Goal: Ask a question: Seek information or help from site administrators or community

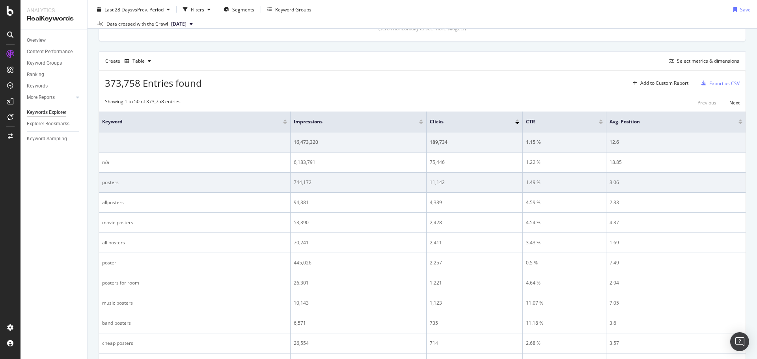
scroll to position [197, 0]
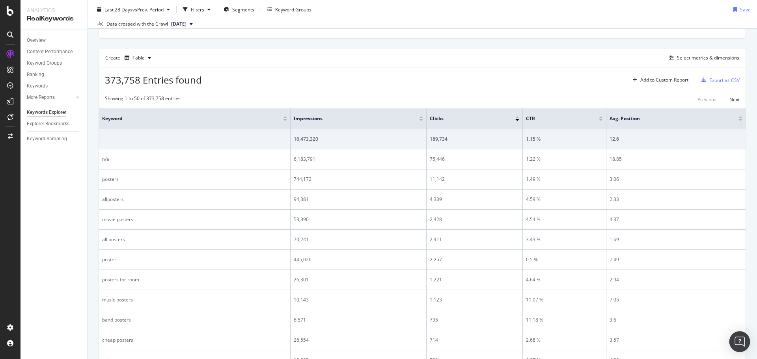
click at [736, 336] on div "Open Intercom Messenger" at bounding box center [739, 342] width 21 height 21
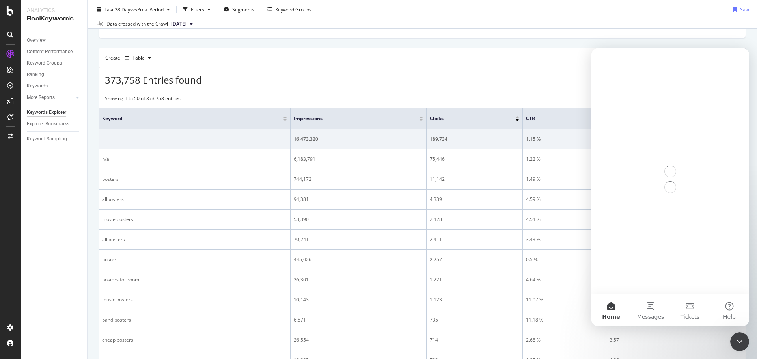
scroll to position [0, 0]
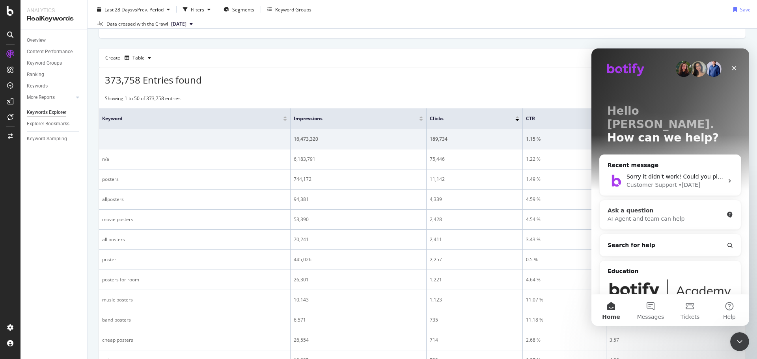
click at [674, 207] on div "Ask a question" at bounding box center [665, 211] width 116 height 8
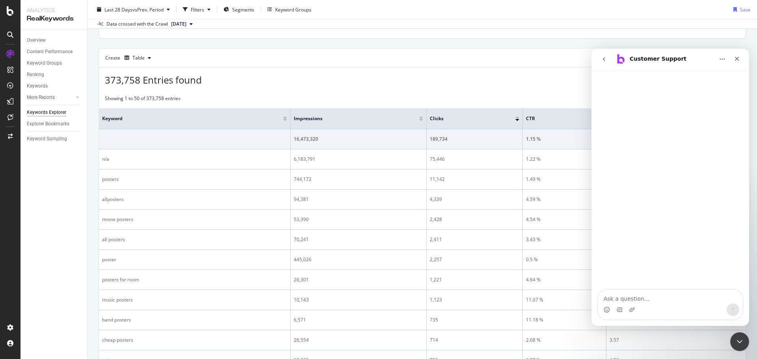
click at [651, 302] on textarea "Ask a question…" at bounding box center [670, 296] width 144 height 13
type textarea "what is n/a in the real keywords report"
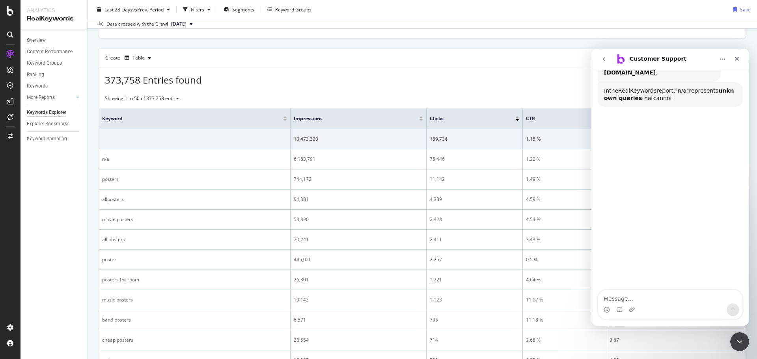
scroll to position [103, 0]
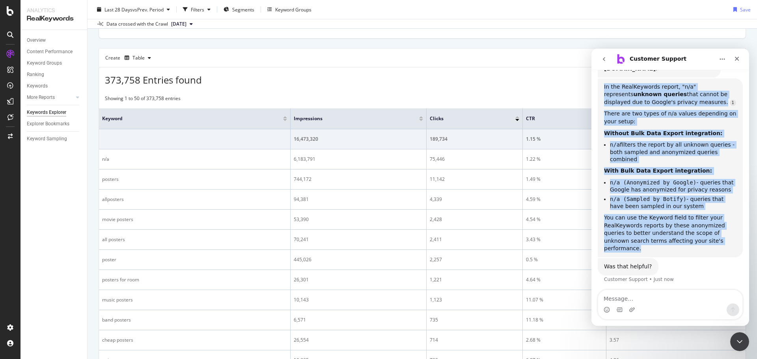
drag, startPoint x: 687, startPoint y: 221, endPoint x: 599, endPoint y: 79, distance: 166.7
click at [599, 79] on div "In the RealKeywords report, "n/a" represents unknown queries that cannot be dis…" at bounding box center [670, 167] width 145 height 179
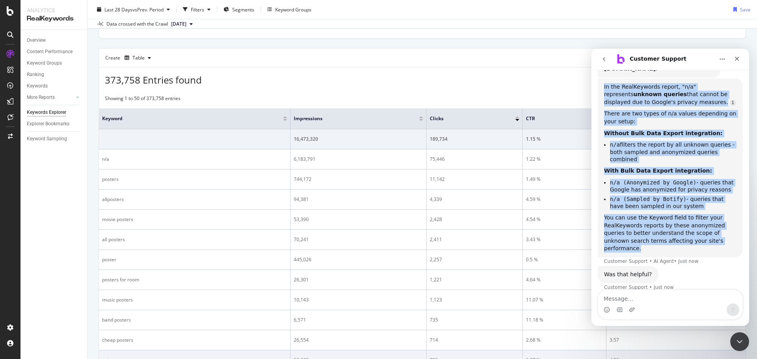
copy div "In the RealKeywords report, "n/a" represents unknown queries that cannot be dis…"
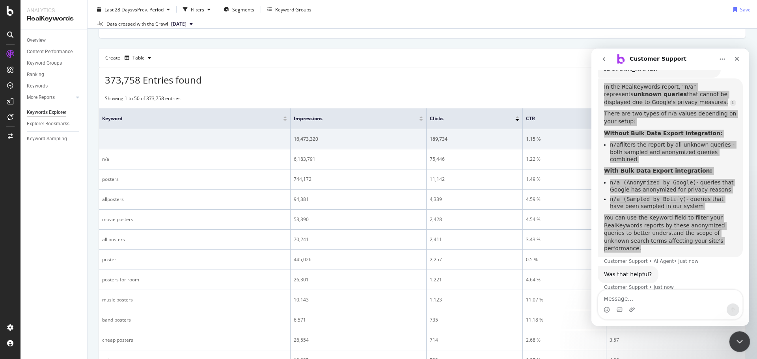
click at [741, 342] on icon "Close Intercom Messenger" at bounding box center [738, 340] width 9 height 9
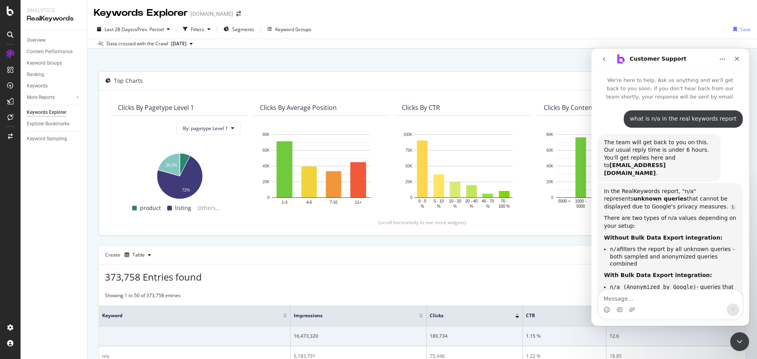
scroll to position [85, 0]
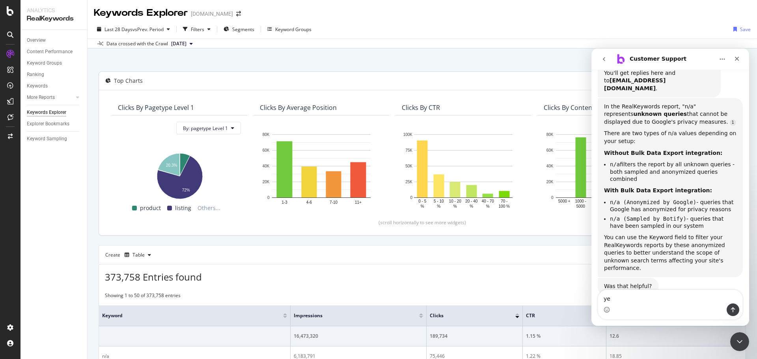
type textarea "yes"
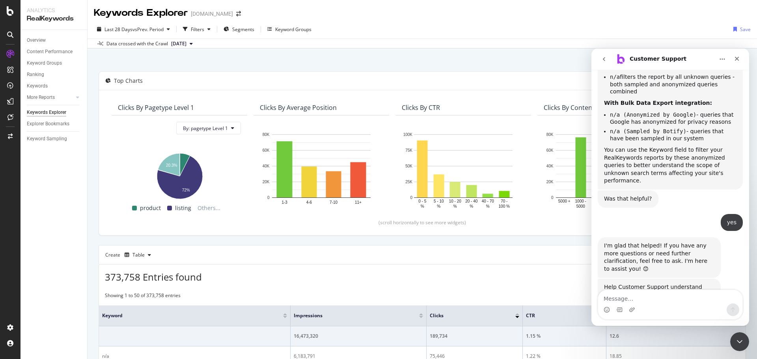
scroll to position [212, 0]
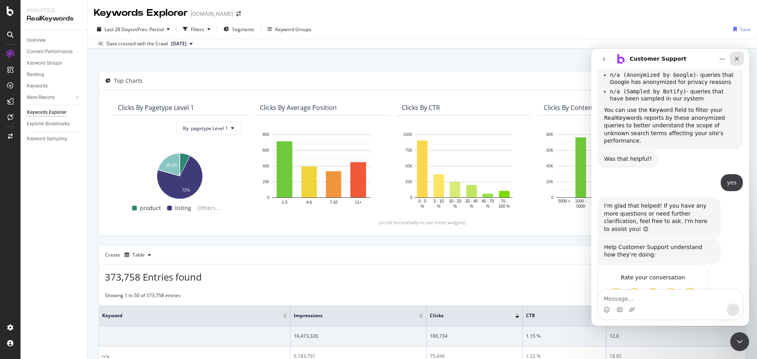
drag, startPoint x: 739, startPoint y: 58, endPoint x: 1278, endPoint y: 77, distance: 539.2
click at [739, 58] on icon "Close" at bounding box center [737, 59] width 6 height 6
